Goal: Navigation & Orientation: Find specific page/section

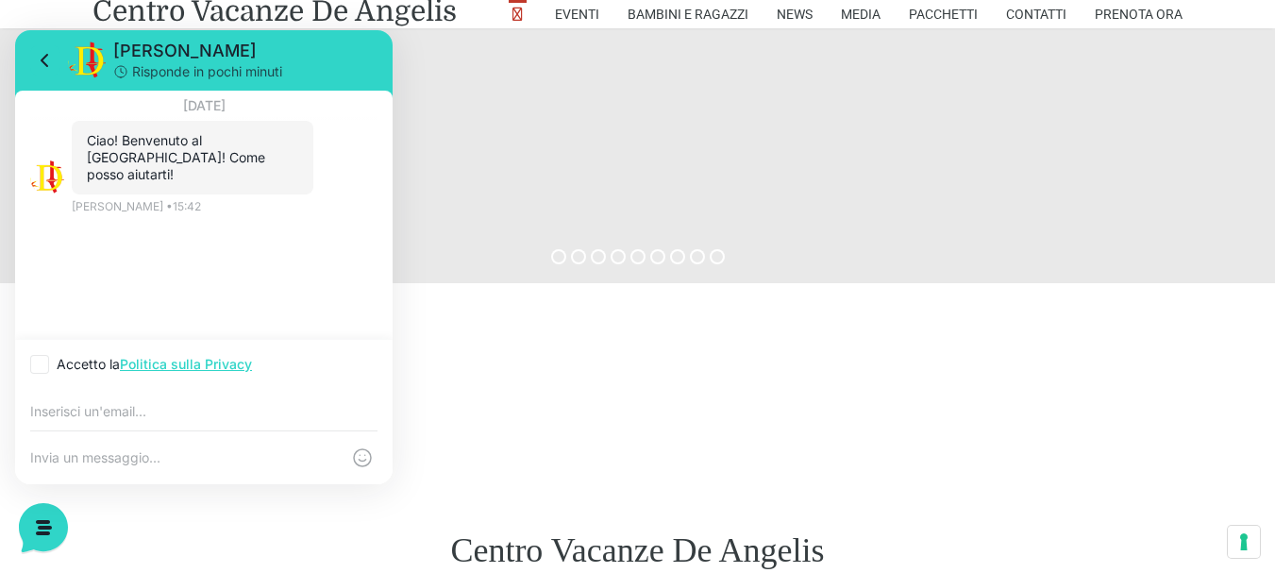
click at [225, 520] on div "Centro Vacanze De Angelis" at bounding box center [637, 550] width 1275 height 146
click at [557, 488] on div "Centro Vacanze De Angelis" at bounding box center [637, 550] width 1275 height 146
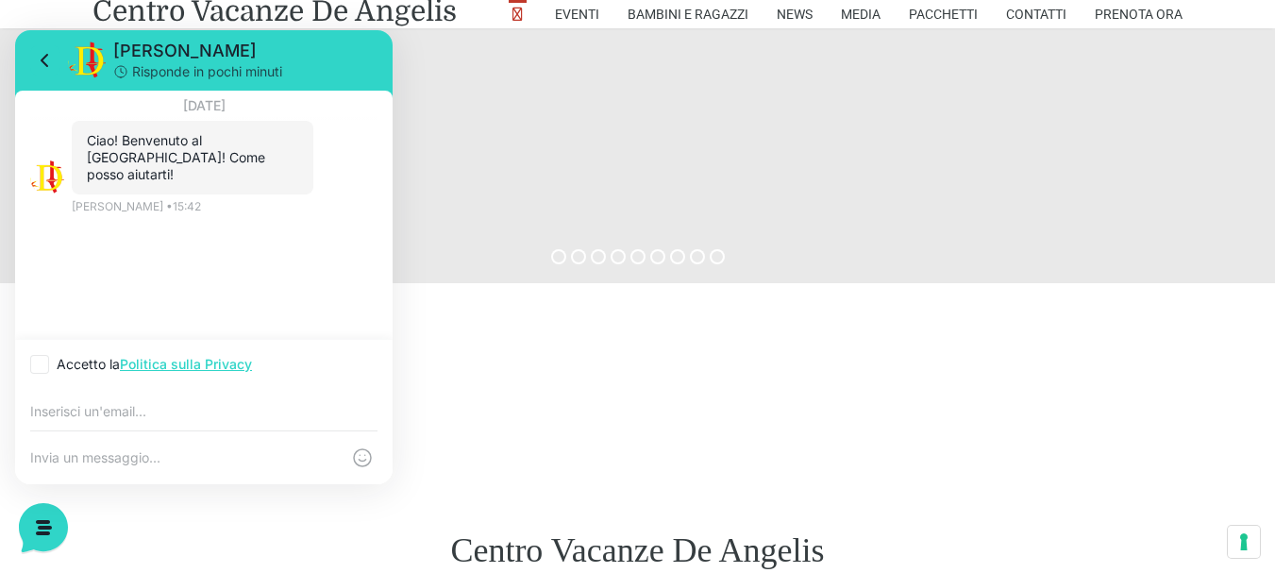
click at [33, 365] on icon at bounding box center [39, 364] width 19 height 19
click at [33, 365] on input "Accetto la Politica sulla Privacy" at bounding box center [36, 365] width 12 height 12
checkbox input "true"
click at [287, 54] on span "[PERSON_NAME]" at bounding box center [245, 51] width 264 height 23
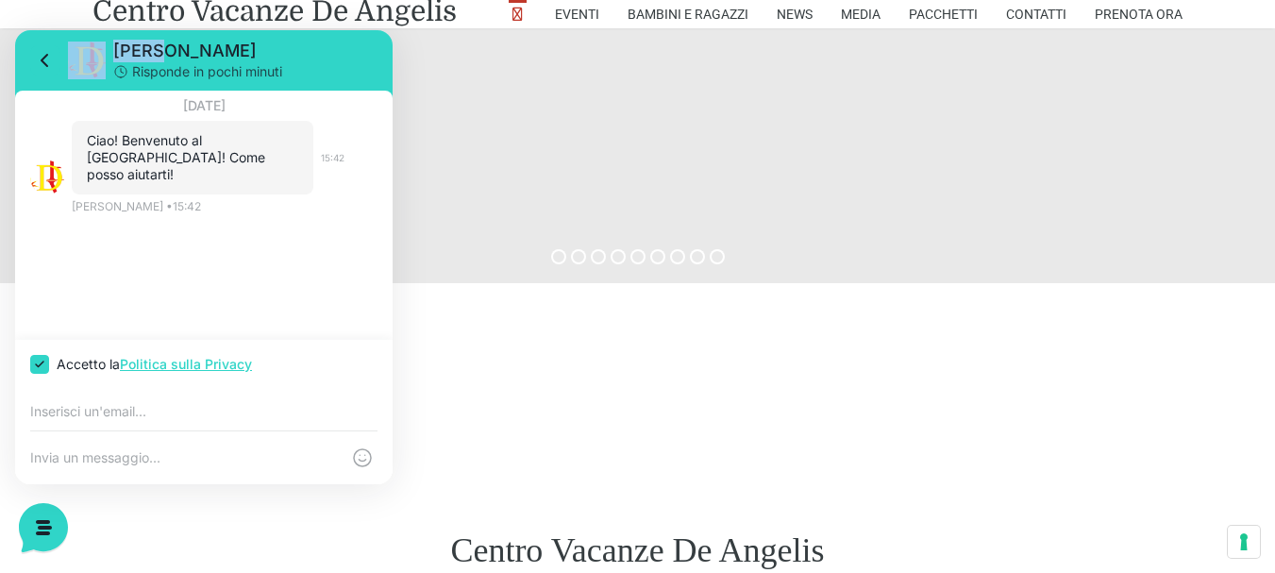
drag, startPoint x: 235, startPoint y: 60, endPoint x: 157, endPoint y: 156, distance: 123.3
click html "Jerry Risponde in pochi minuti 15 agosto 2025 Ciao! Benvenuto al Centro Vacanze…"
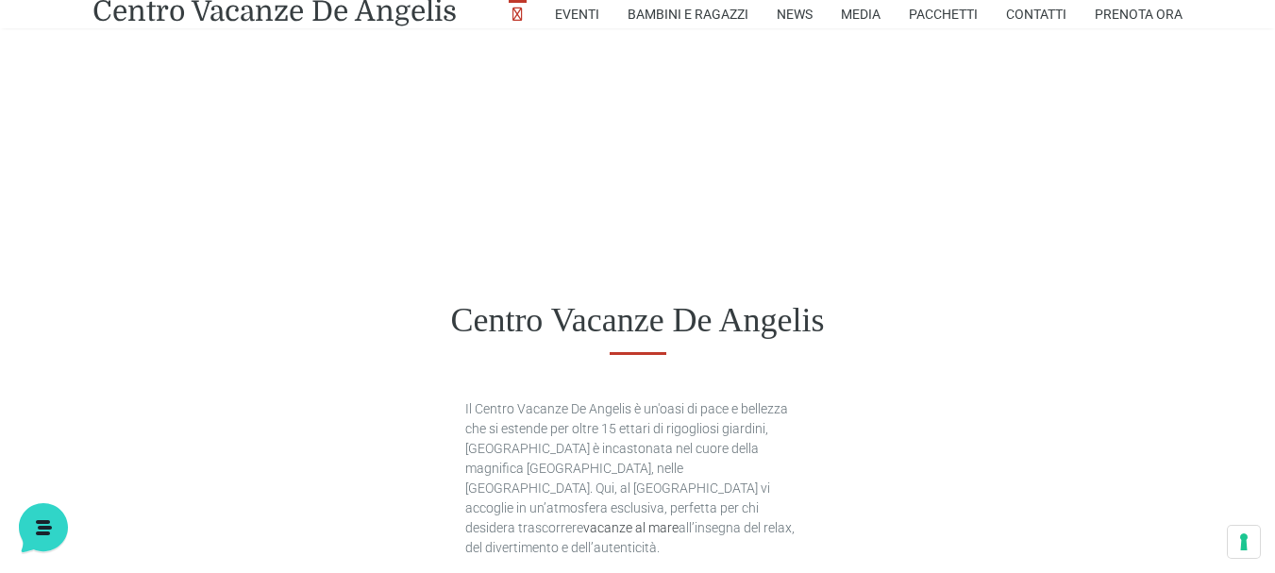
scroll to position [943, 0]
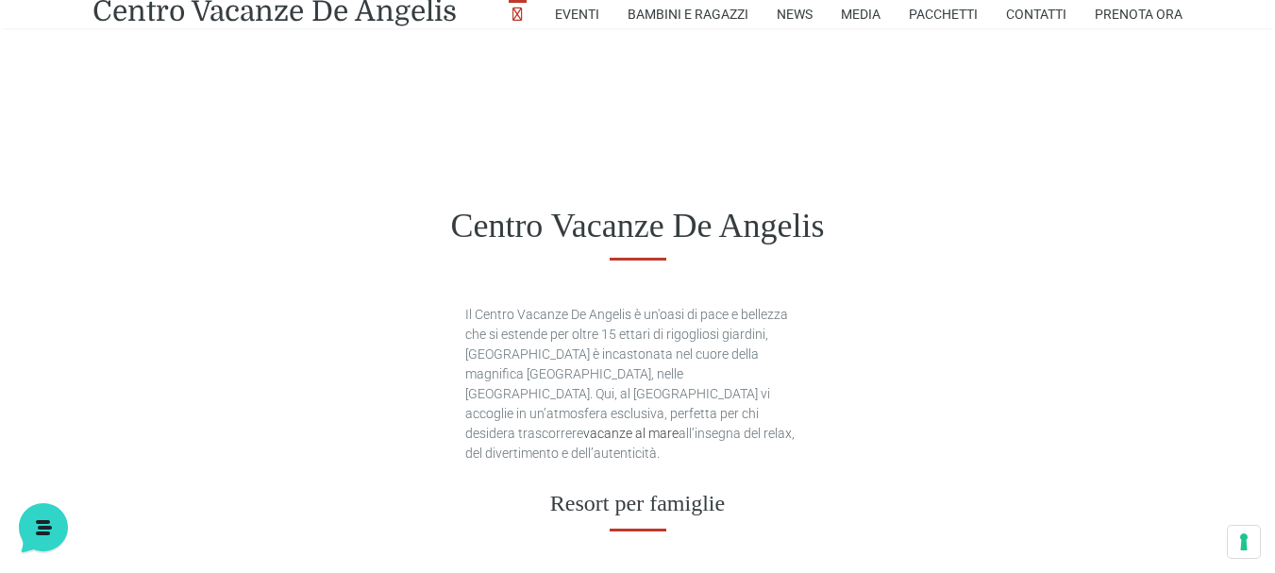
click at [366, 190] on div "Centro Vacanze De Angelis" at bounding box center [637, 226] width 1275 height 146
click at [374, 162] on div "Centro Vacanze De Angelis" at bounding box center [637, 226] width 1275 height 146
click at [401, 160] on div "Centro Vacanze De Angelis" at bounding box center [637, 226] width 1275 height 146
click at [392, 183] on div "Centro Vacanze De Angelis" at bounding box center [637, 226] width 1275 height 146
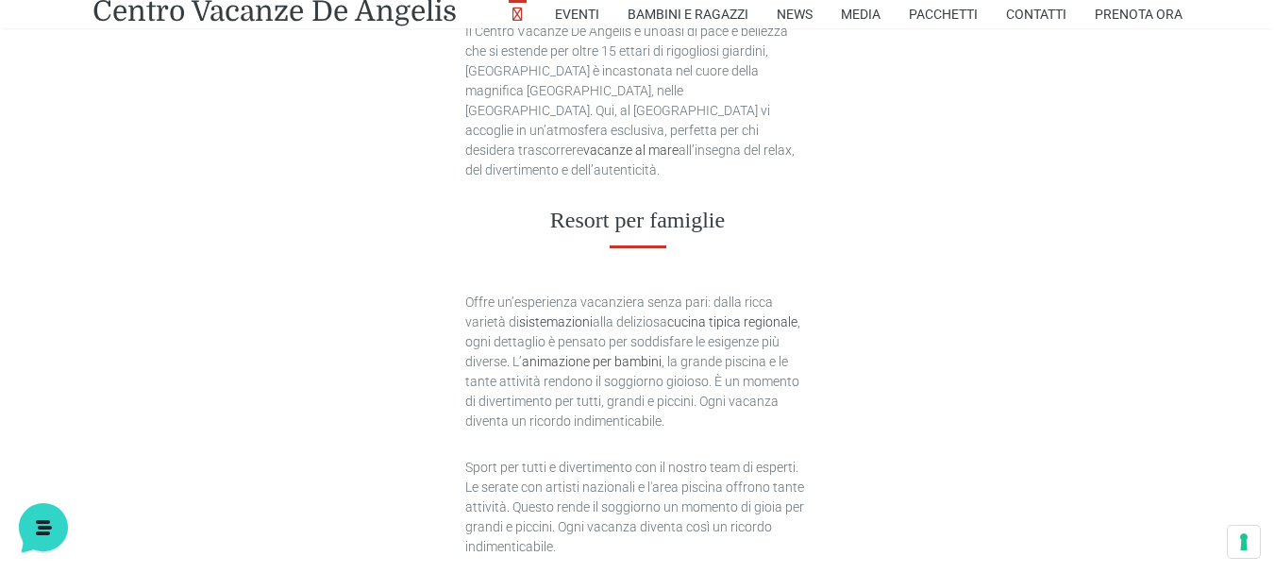
scroll to position [1038, 0]
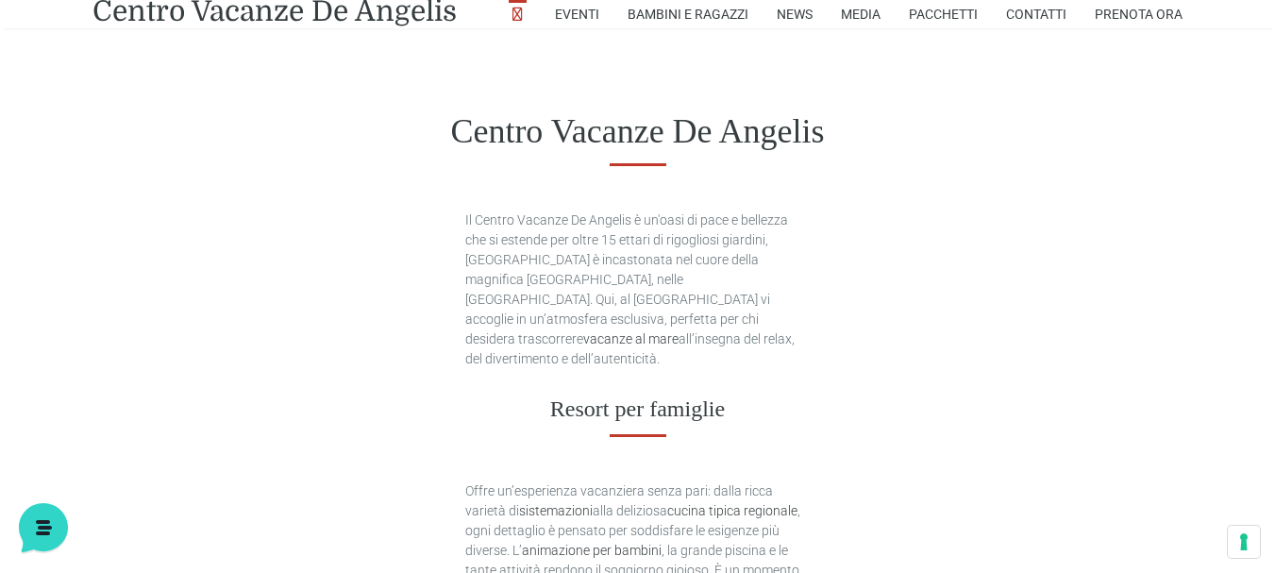
click at [321, 117] on h1 "Centro Vacanze De Angelis" at bounding box center [637, 131] width 1090 height 41
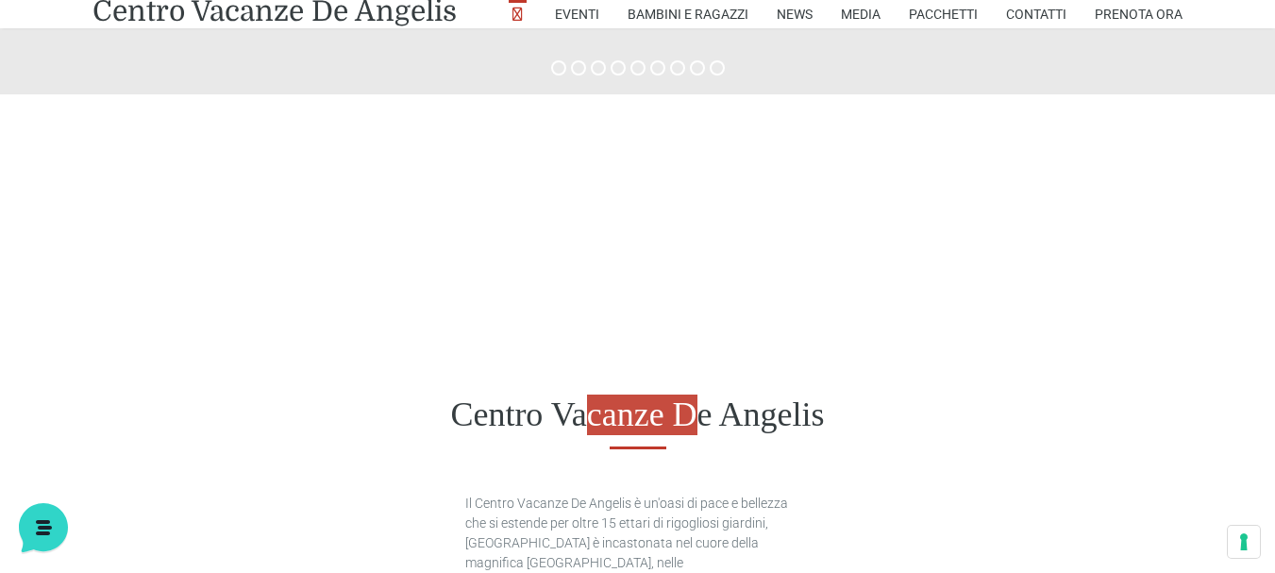
scroll to position [849, 0]
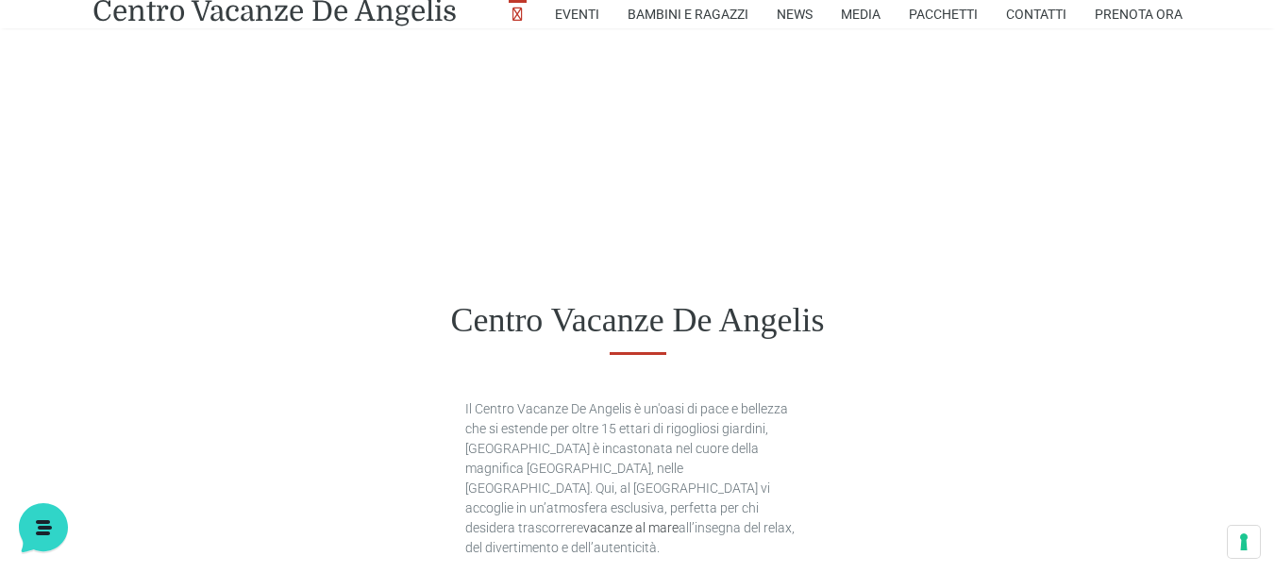
click at [374, 284] on div "Centro Vacanze De Angelis" at bounding box center [637, 320] width 1275 height 146
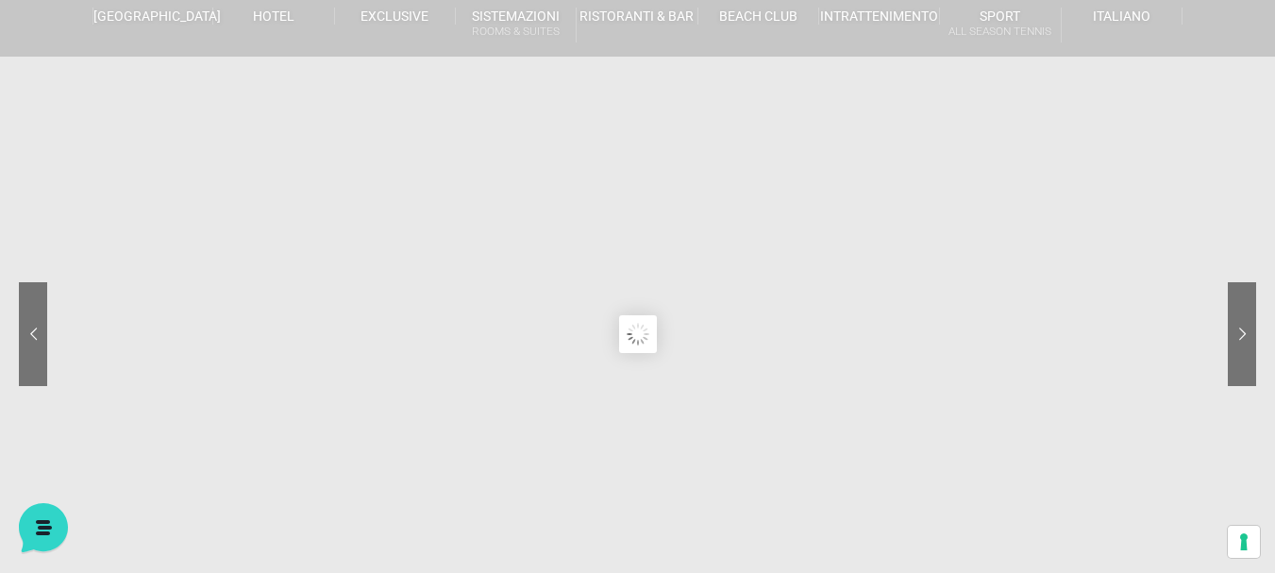
scroll to position [0, 0]
